Goal: Information Seeking & Learning: Learn about a topic

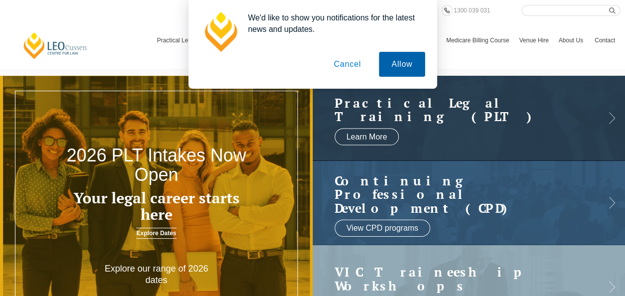
click at [400, 66] on button "Allow" at bounding box center [402, 64] width 46 height 25
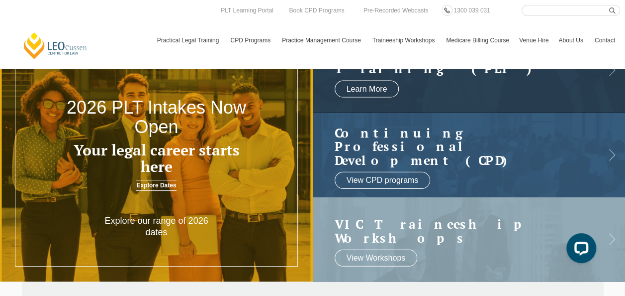
scroll to position [34, 0]
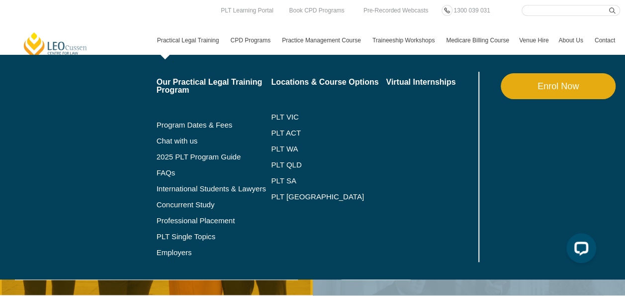
click at [185, 40] on link "Practical Legal Training" at bounding box center [189, 40] width 74 height 29
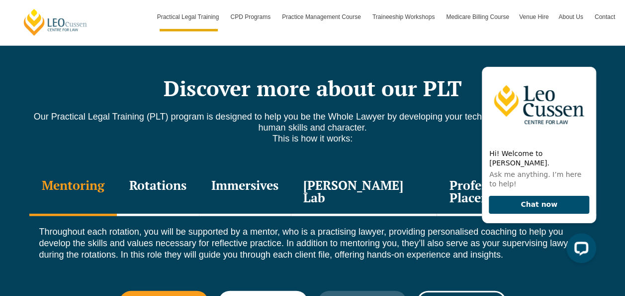
scroll to position [1327, 0]
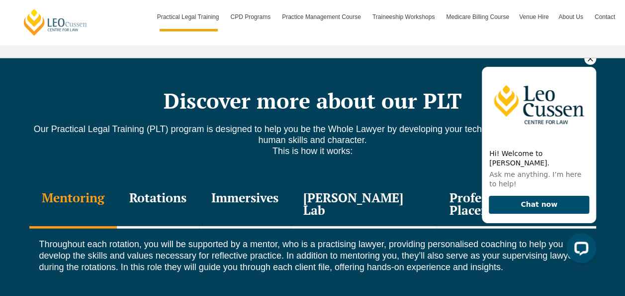
click at [589, 65] on icon "Hide greeting" at bounding box center [591, 59] width 12 height 12
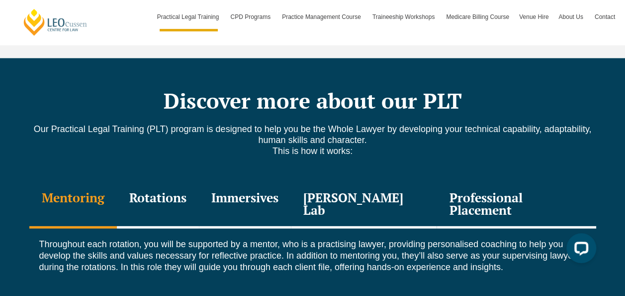
click at [494, 181] on div "Professional Placement" at bounding box center [516, 204] width 159 height 47
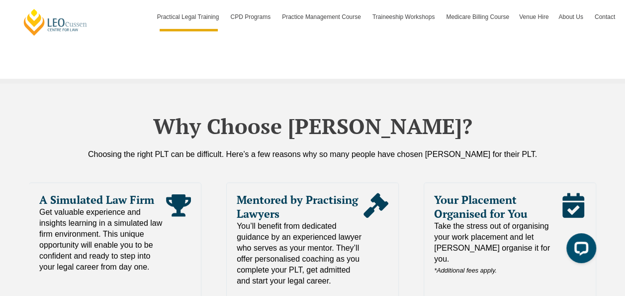
scroll to position [2161, 0]
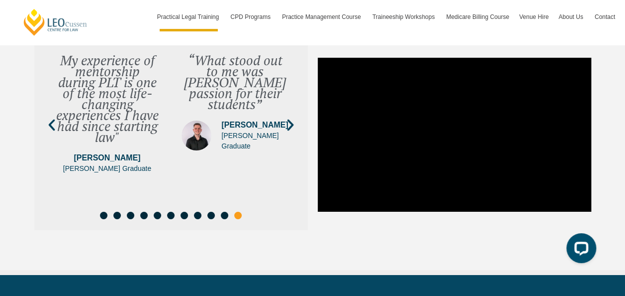
scroll to position [3476, 0]
